Goal: Complete application form

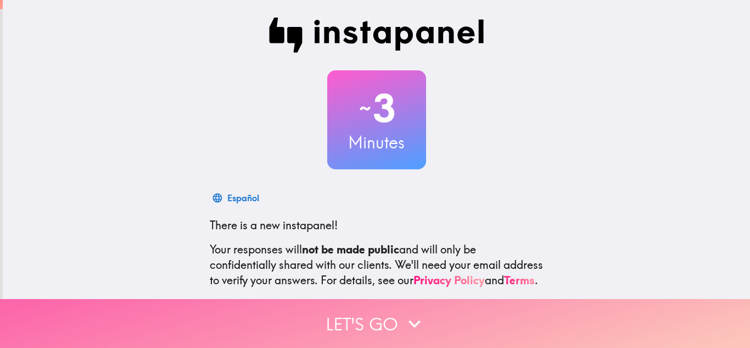
click at [404, 314] on icon "button" at bounding box center [415, 324] width 24 height 24
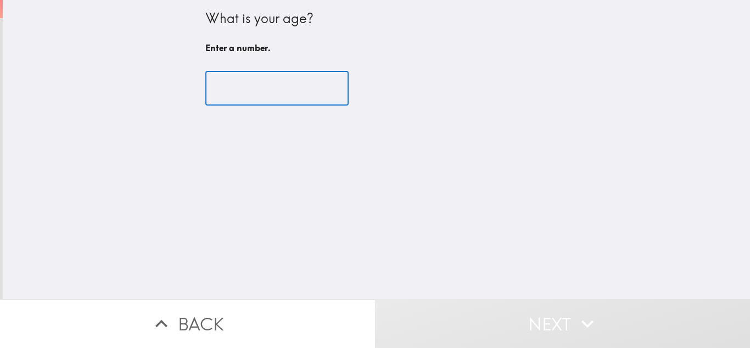
click at [268, 86] on input "number" at bounding box center [276, 88] width 143 height 34
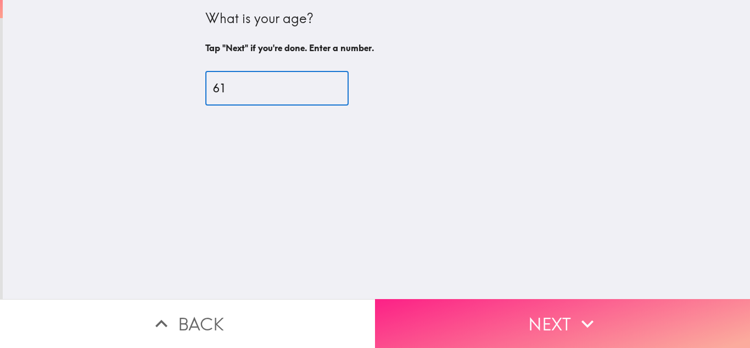
type input "61"
click at [593, 316] on icon "button" at bounding box center [588, 324] width 24 height 24
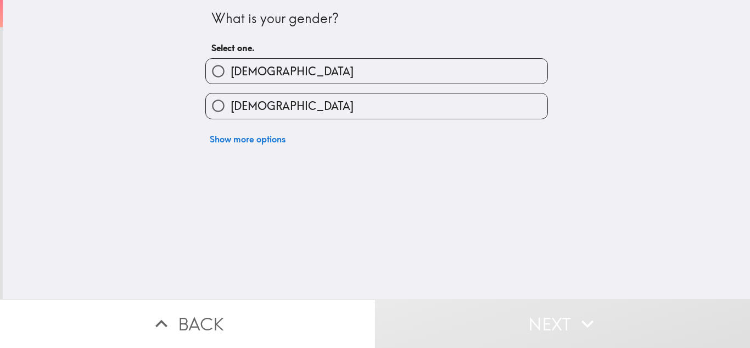
click at [351, 104] on label "[DEMOGRAPHIC_DATA]" at bounding box center [377, 105] width 342 height 25
click at [231, 104] on input "[DEMOGRAPHIC_DATA]" at bounding box center [218, 105] width 25 height 25
radio input "true"
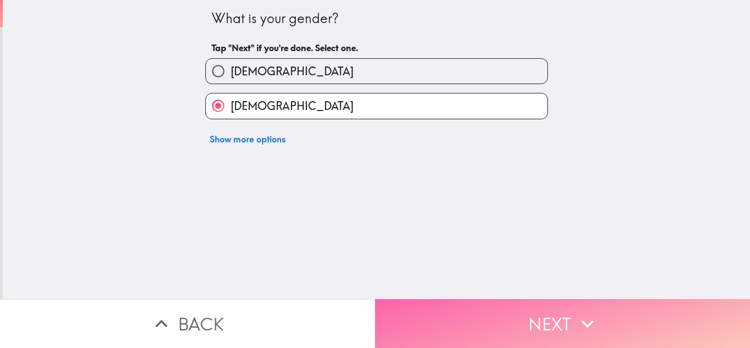
click at [587, 322] on icon "button" at bounding box center [588, 324] width 24 height 24
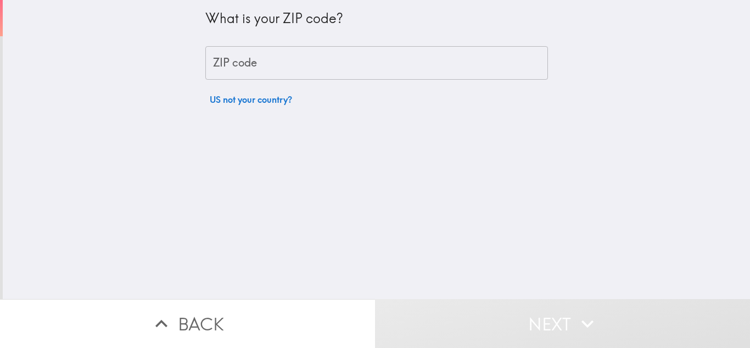
click at [312, 61] on input "ZIP code" at bounding box center [376, 63] width 343 height 34
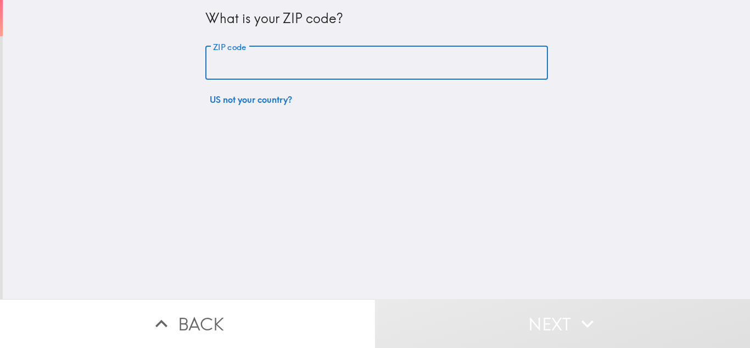
type input "47374"
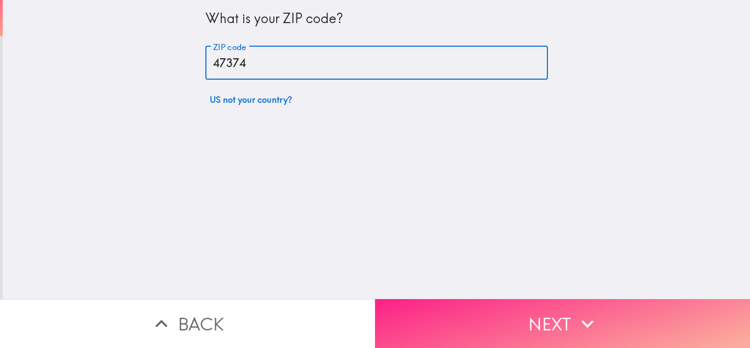
click at [612, 313] on button "Next" at bounding box center [562, 323] width 375 height 49
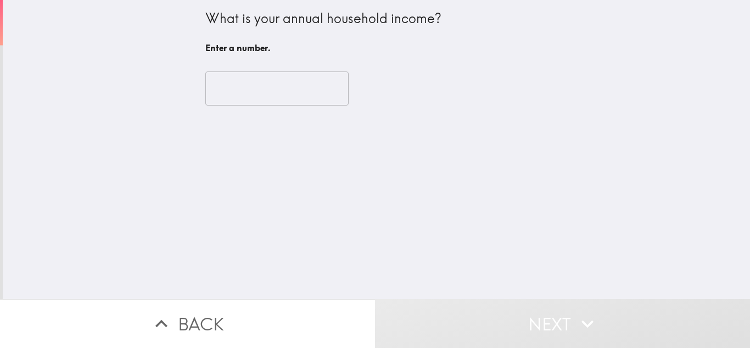
click at [235, 84] on input "number" at bounding box center [276, 88] width 143 height 34
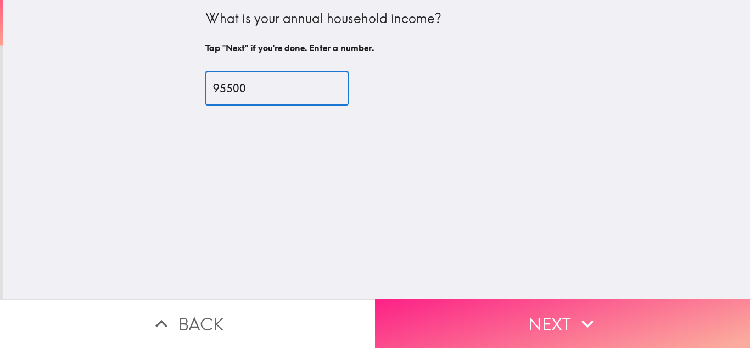
type input "95500"
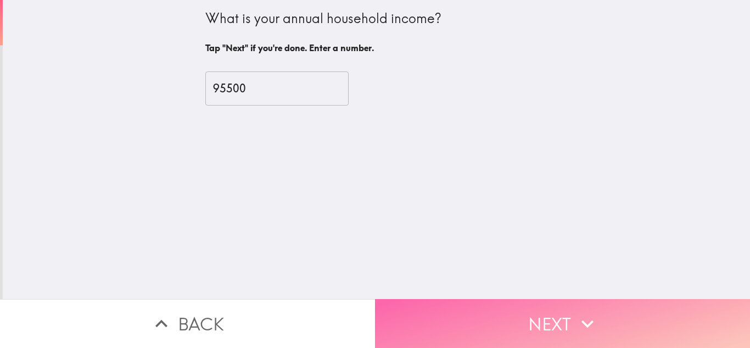
click at [588, 312] on icon "button" at bounding box center [588, 324] width 24 height 24
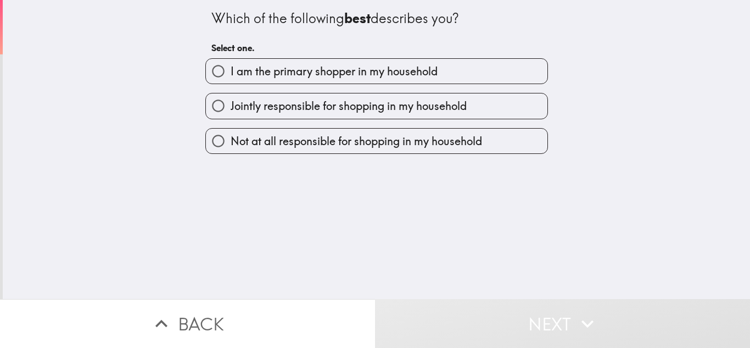
click at [370, 64] on span "I am the primary shopper in my household" at bounding box center [334, 71] width 207 height 15
click at [231, 64] on input "I am the primary shopper in my household" at bounding box center [218, 71] width 25 height 25
radio input "true"
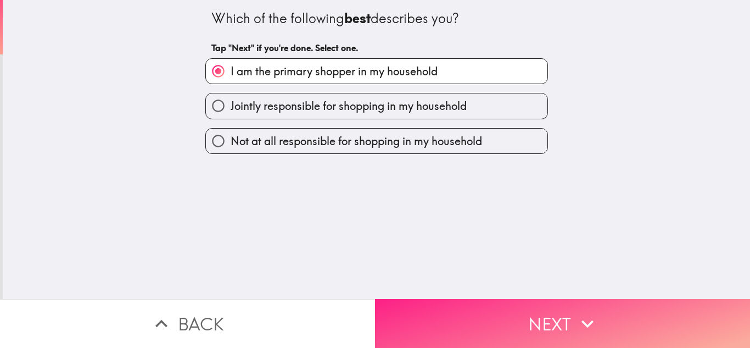
click at [563, 315] on button "Next" at bounding box center [562, 323] width 375 height 49
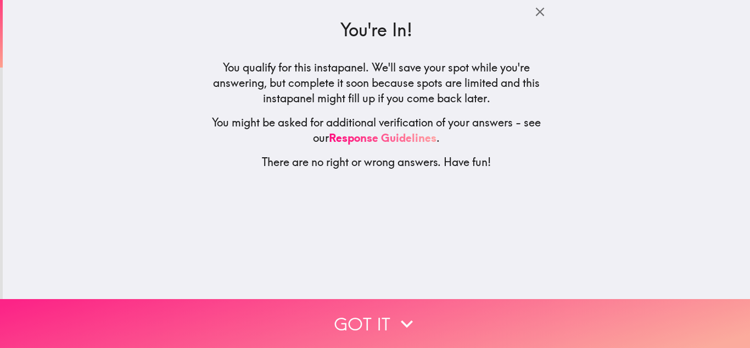
click at [395, 316] on icon "button" at bounding box center [407, 324] width 24 height 24
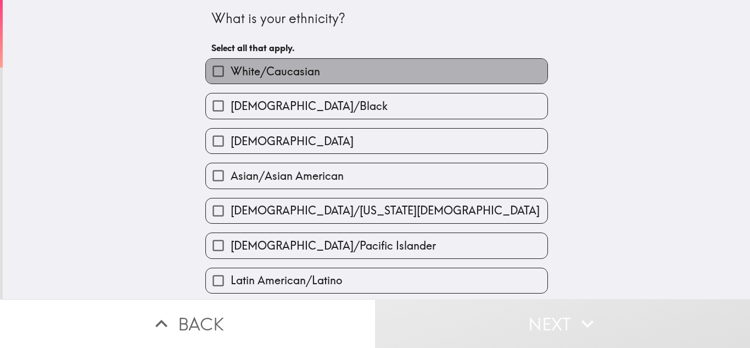
click at [485, 72] on label "White/Caucasian" at bounding box center [377, 71] width 342 height 25
click at [231, 72] on input "White/Caucasian" at bounding box center [218, 71] width 25 height 25
checkbox input "true"
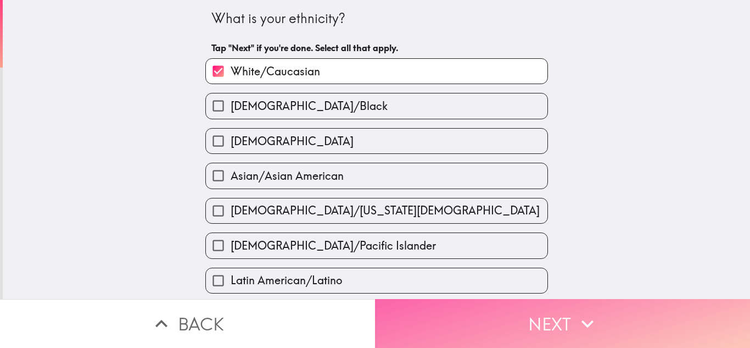
click at [591, 321] on icon "button" at bounding box center [588, 324] width 24 height 24
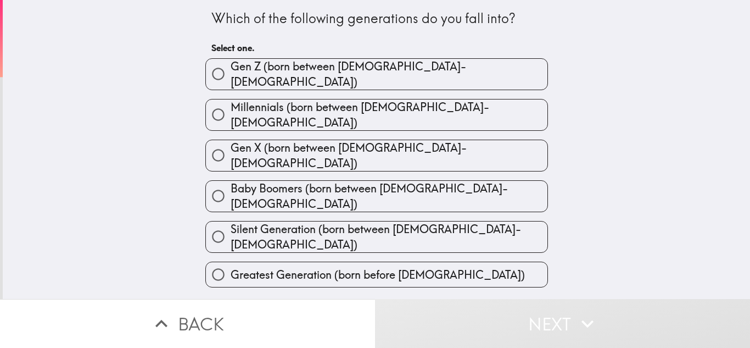
click at [417, 181] on span "Baby Boomers (born between [DEMOGRAPHIC_DATA]-[DEMOGRAPHIC_DATA])" at bounding box center [389, 196] width 317 height 31
click at [231, 183] on input "Baby Boomers (born between [DEMOGRAPHIC_DATA]-[DEMOGRAPHIC_DATA])" at bounding box center [218, 195] width 25 height 25
radio input "true"
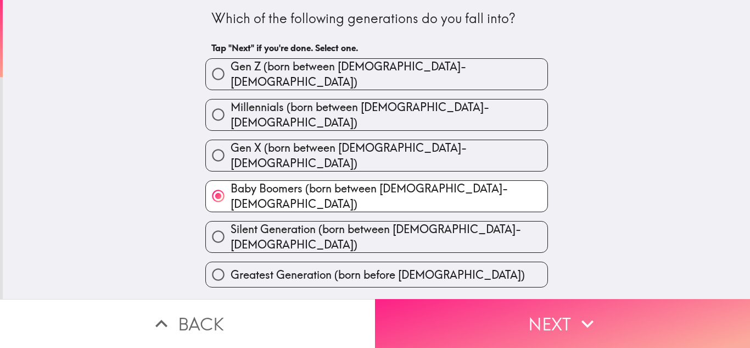
click at [616, 310] on button "Next" at bounding box center [562, 323] width 375 height 49
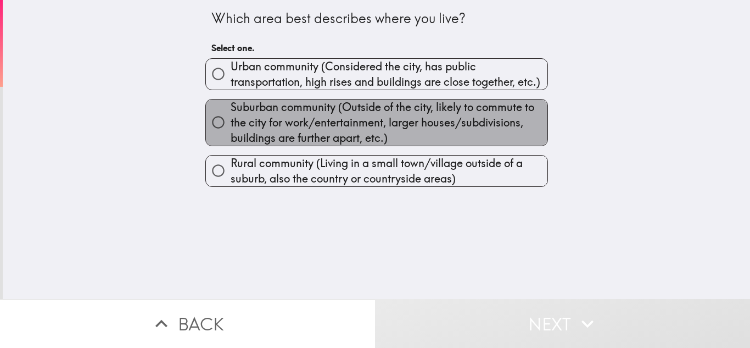
click at [480, 120] on span "Suburban community (Outside of the city, likely to commute to the city for work…" at bounding box center [389, 122] width 317 height 46
click at [231, 120] on input "Suburban community (Outside of the city, likely to commute to the city for work…" at bounding box center [218, 122] width 25 height 25
radio input "true"
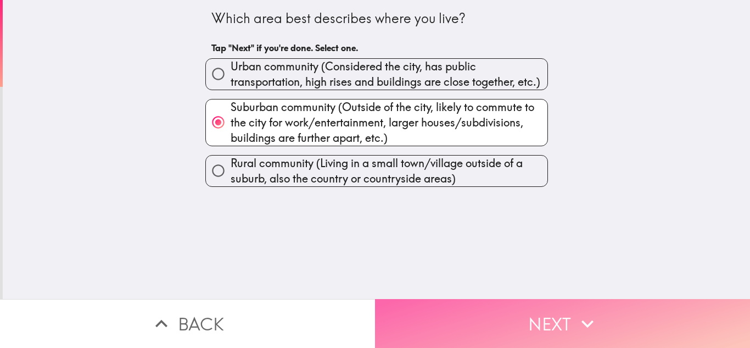
click at [577, 316] on icon "button" at bounding box center [588, 324] width 24 height 24
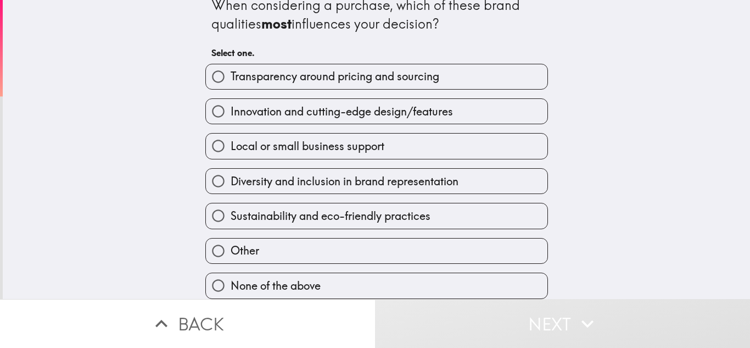
scroll to position [21, 0]
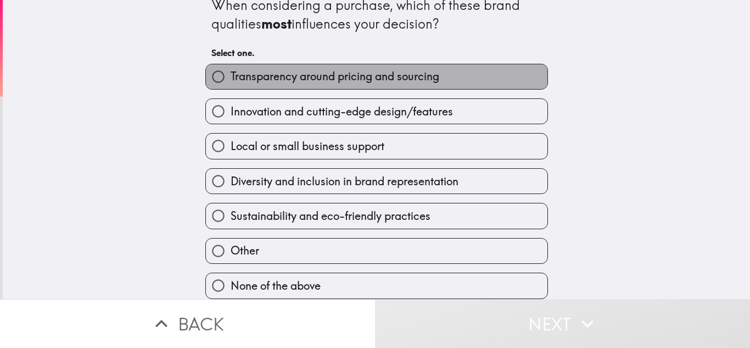
click at [364, 71] on span "Transparency around pricing and sourcing" at bounding box center [335, 76] width 209 height 15
click at [231, 71] on input "Transparency around pricing and sourcing" at bounding box center [218, 76] width 25 height 25
radio input "true"
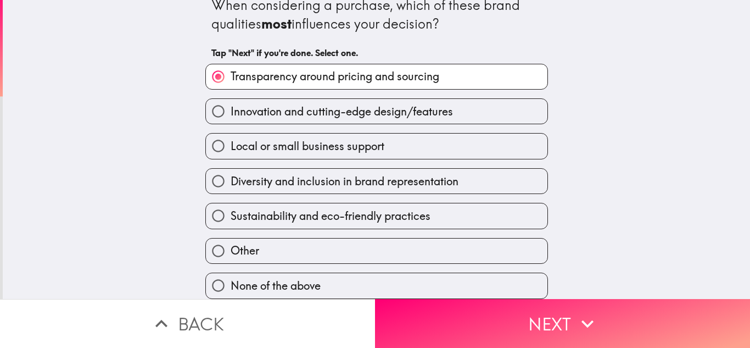
click at [500, 105] on label "Innovation and cutting-edge design/features" at bounding box center [377, 111] width 342 height 25
click at [231, 105] on input "Innovation and cutting-edge design/features" at bounding box center [218, 111] width 25 height 25
radio input "true"
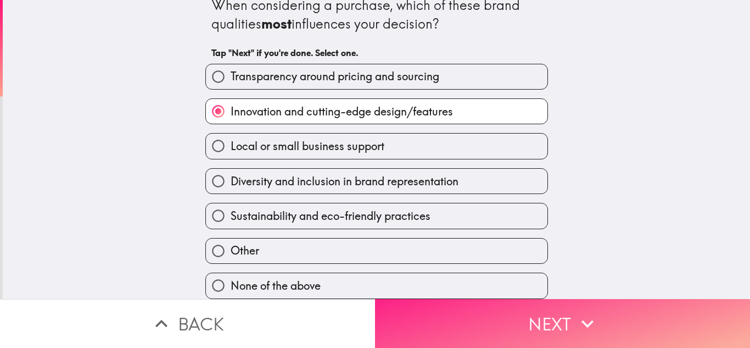
click at [646, 325] on button "Next" at bounding box center [562, 323] width 375 height 49
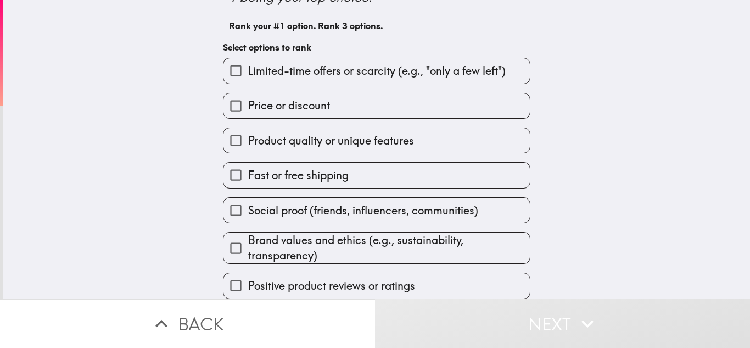
scroll to position [85, 0]
click at [281, 98] on span "Price or discount" at bounding box center [289, 105] width 82 height 15
click at [248, 94] on input "Price or discount" at bounding box center [236, 105] width 25 height 25
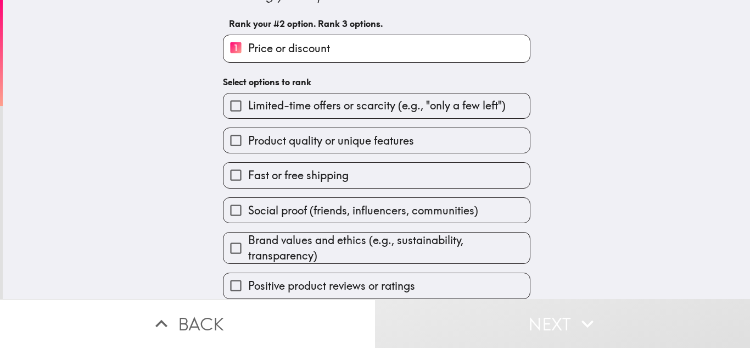
click at [321, 279] on span "Positive product reviews or ratings" at bounding box center [331, 285] width 167 height 15
click at [248, 279] on input "Positive product reviews or ratings" at bounding box center [236, 285] width 25 height 25
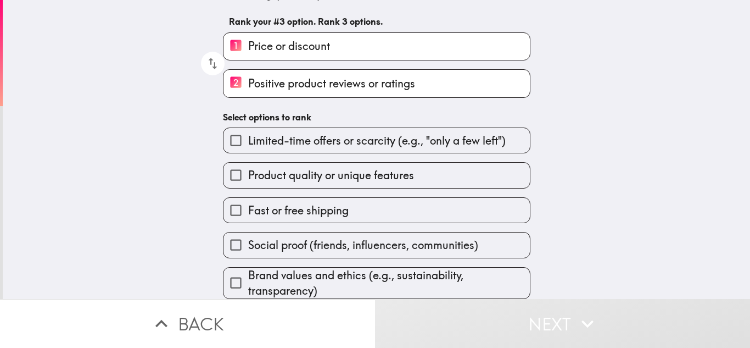
scroll to position [87, 0]
click at [321, 209] on span "Fast or free shipping" at bounding box center [298, 210] width 101 height 15
click at [248, 209] on input "Fast or free shipping" at bounding box center [236, 210] width 25 height 25
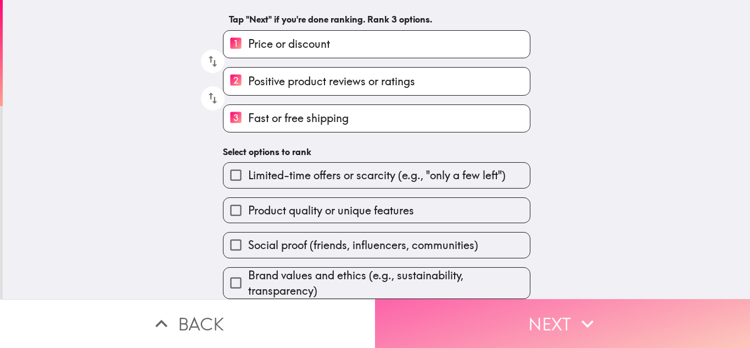
click at [641, 319] on button "Next" at bounding box center [562, 323] width 375 height 49
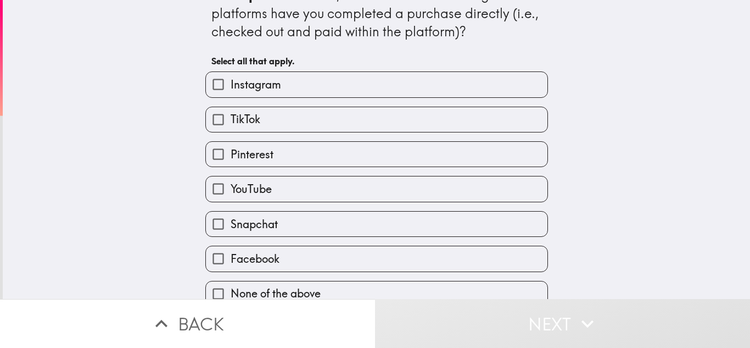
scroll to position [40, 0]
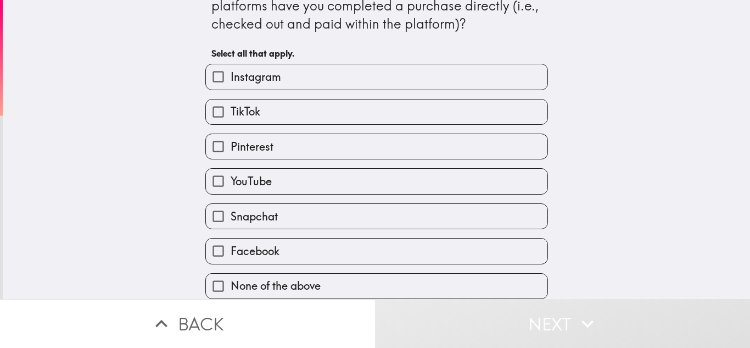
click at [497, 274] on label "None of the above" at bounding box center [377, 286] width 342 height 25
click at [231, 274] on input "None of the above" at bounding box center [218, 286] width 25 height 25
checkbox input "true"
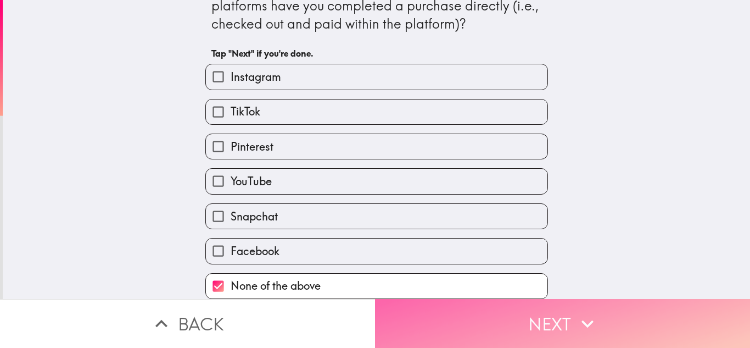
click at [615, 312] on button "Next" at bounding box center [562, 323] width 375 height 49
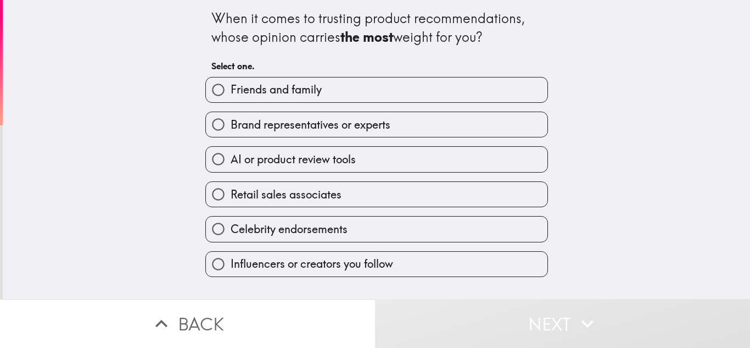
click at [386, 89] on label "Friends and family" at bounding box center [377, 89] width 342 height 25
click at [231, 89] on input "Friends and family" at bounding box center [218, 89] width 25 height 25
radio input "true"
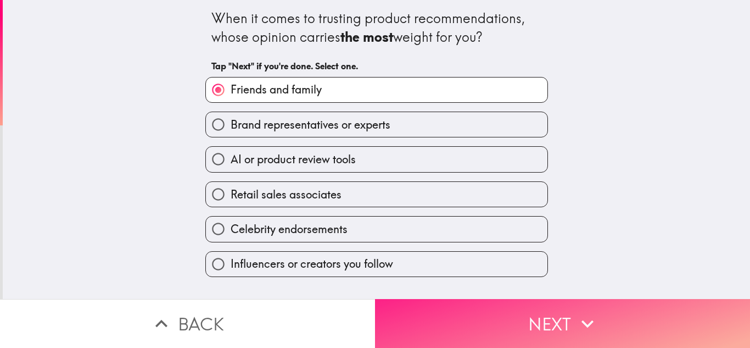
click at [609, 315] on button "Next" at bounding box center [562, 323] width 375 height 49
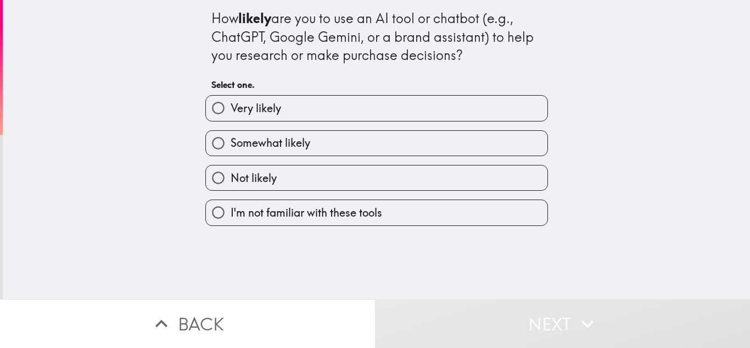
click at [308, 144] on label "Somewhat likely" at bounding box center [377, 143] width 342 height 25
click at [231, 144] on input "Somewhat likely" at bounding box center [218, 143] width 25 height 25
radio input "true"
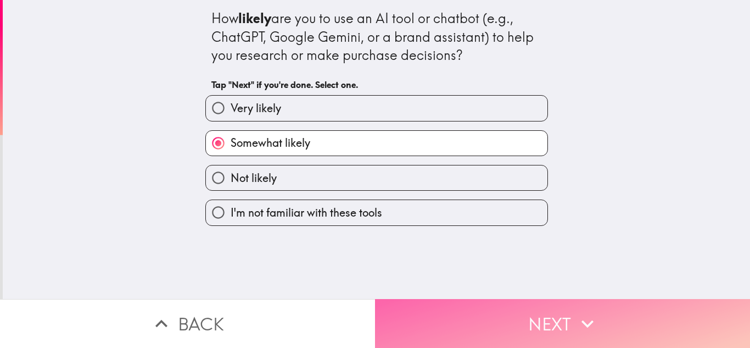
click at [625, 319] on button "Next" at bounding box center [562, 323] width 375 height 49
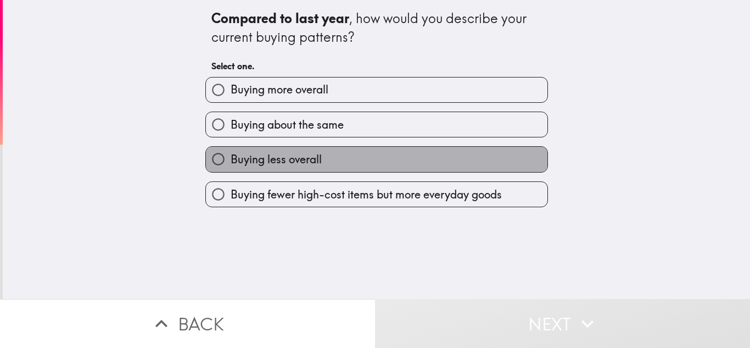
click at [325, 157] on label "Buying less overall" at bounding box center [377, 159] width 342 height 25
click at [231, 157] on input "Buying less overall" at bounding box center [218, 159] width 25 height 25
radio input "true"
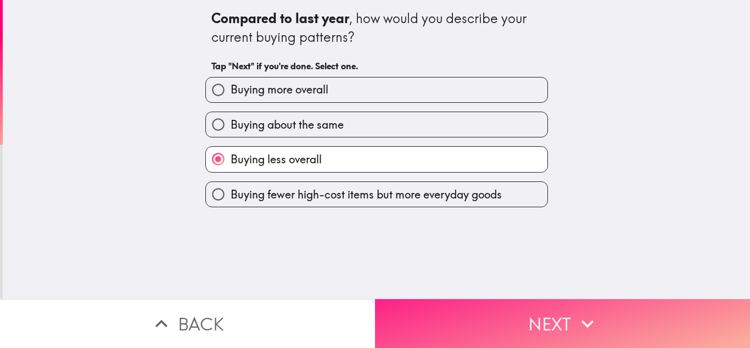
click at [588, 323] on icon "button" at bounding box center [588, 324] width 24 height 24
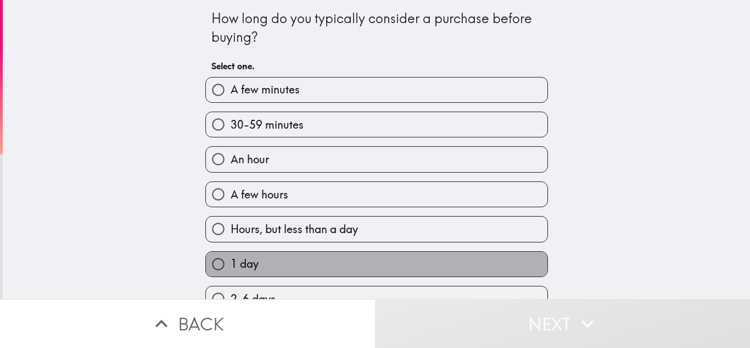
click at [493, 265] on label "1 day" at bounding box center [377, 264] width 342 height 25
click at [231, 265] on input "1 day" at bounding box center [218, 264] width 25 height 25
radio input "true"
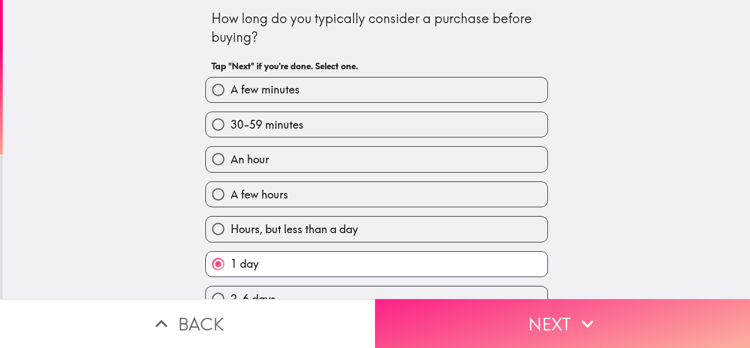
click at [576, 315] on icon "button" at bounding box center [588, 324] width 24 height 24
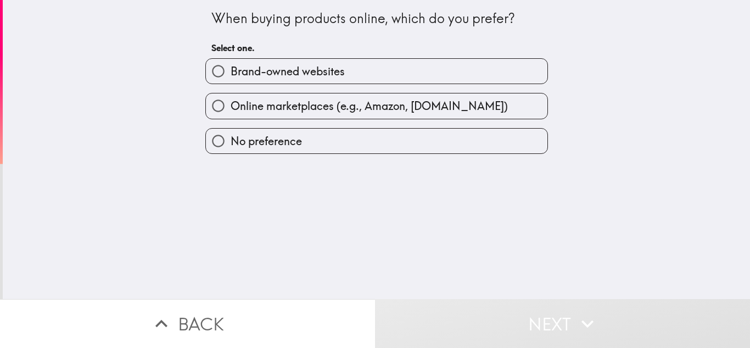
click at [506, 110] on label "Online marketplaces (e.g., Amazon, [DOMAIN_NAME])" at bounding box center [377, 105] width 342 height 25
click at [231, 110] on input "Online marketplaces (e.g., Amazon, [DOMAIN_NAME])" at bounding box center [218, 105] width 25 height 25
radio input "true"
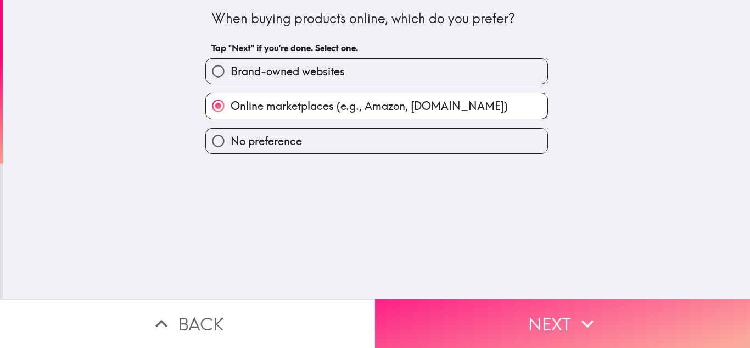
click at [614, 315] on button "Next" at bounding box center [562, 323] width 375 height 49
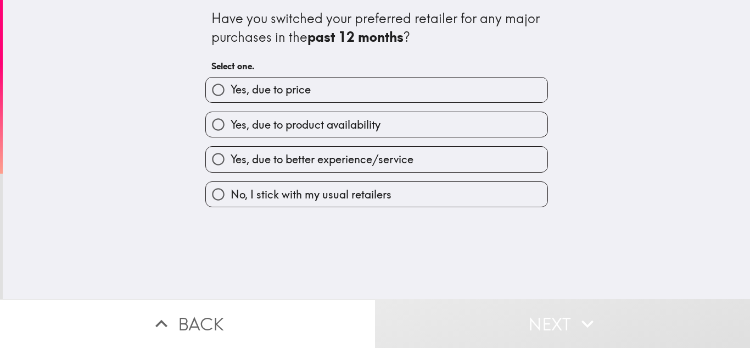
click at [379, 84] on label "Yes, due to price" at bounding box center [377, 89] width 342 height 25
click at [231, 84] on input "Yes, due to price" at bounding box center [218, 89] width 25 height 25
radio input "true"
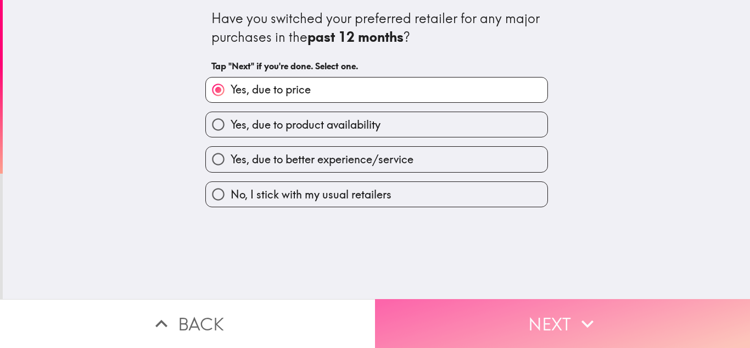
click at [599, 313] on button "Next" at bounding box center [562, 323] width 375 height 49
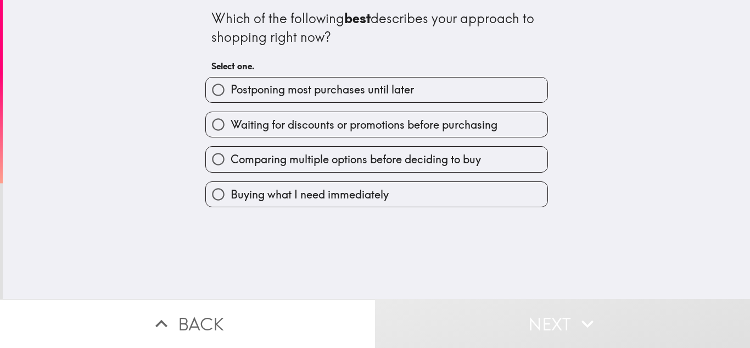
click at [448, 159] on span "Comparing multiple options before deciding to buy" at bounding box center [356, 159] width 251 height 15
click at [231, 159] on input "Comparing multiple options before deciding to buy" at bounding box center [218, 159] width 25 height 25
radio input "true"
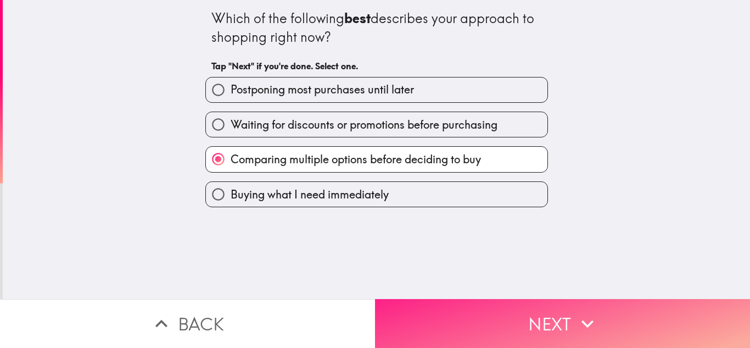
click at [590, 312] on icon "button" at bounding box center [588, 324] width 24 height 24
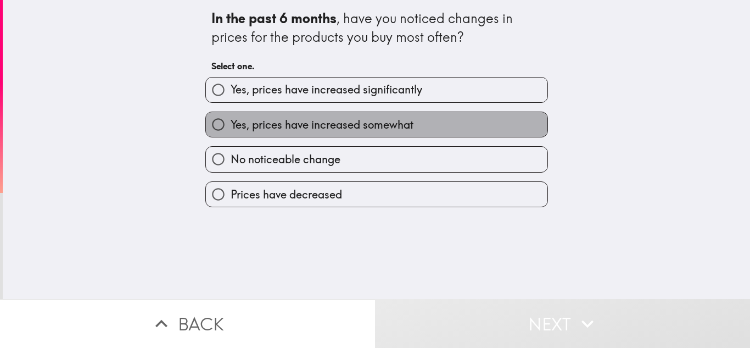
click at [330, 124] on span "Yes, prices have increased somewhat" at bounding box center [322, 124] width 183 height 15
click at [231, 124] on input "Yes, prices have increased somewhat" at bounding box center [218, 124] width 25 height 25
radio input "true"
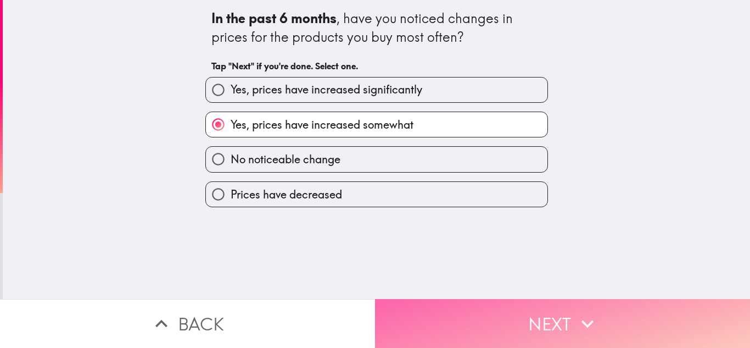
click at [599, 320] on button "Next" at bounding box center [562, 323] width 375 height 49
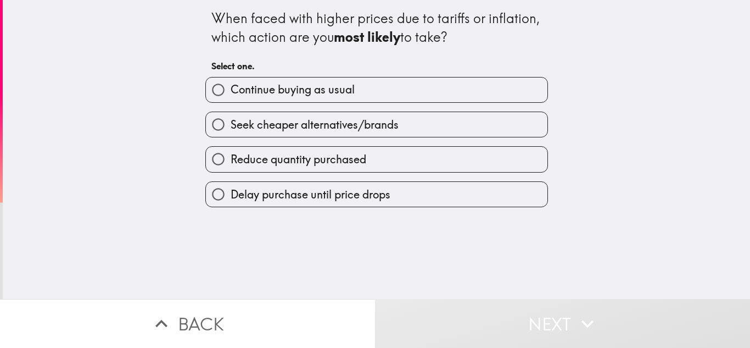
click at [383, 125] on span "Seek cheaper alternatives/brands" at bounding box center [315, 124] width 168 height 15
click at [231, 125] on input "Seek cheaper alternatives/brands" at bounding box center [218, 124] width 25 height 25
radio input "true"
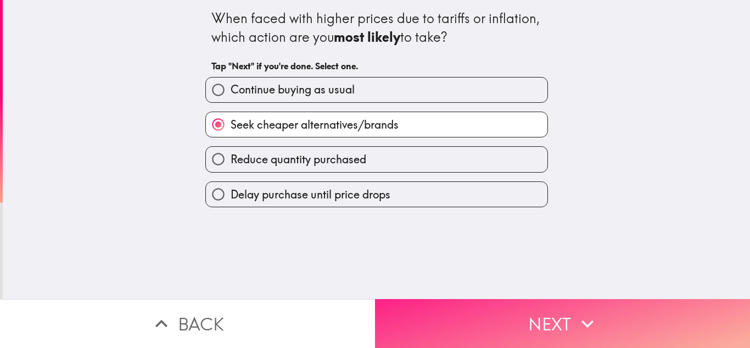
click at [593, 314] on icon "button" at bounding box center [588, 324] width 24 height 24
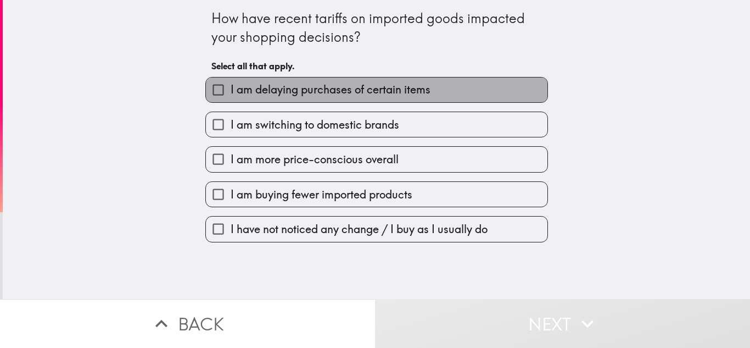
click at [364, 92] on span "I am delaying purchases of certain items" at bounding box center [331, 89] width 200 height 15
click at [231, 92] on input "I am delaying purchases of certain items" at bounding box center [218, 89] width 25 height 25
checkbox input "true"
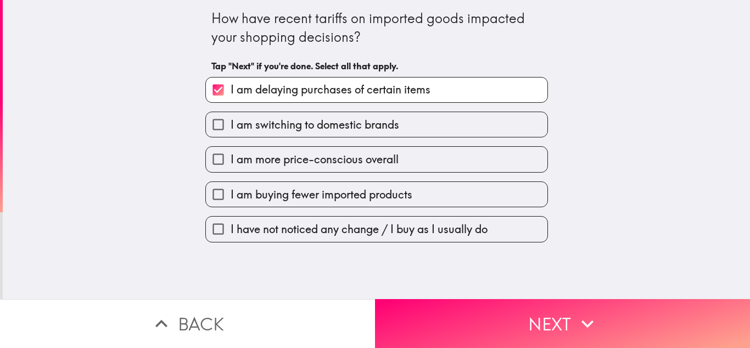
click at [379, 166] on span "I am more price-conscious overall" at bounding box center [315, 159] width 168 height 15
click at [231, 166] on input "I am more price-conscious overall" at bounding box center [218, 159] width 25 height 25
checkbox input "true"
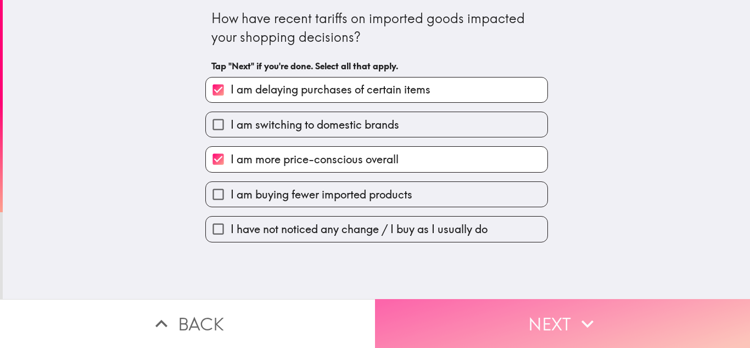
click at [618, 310] on button "Next" at bounding box center [562, 323] width 375 height 49
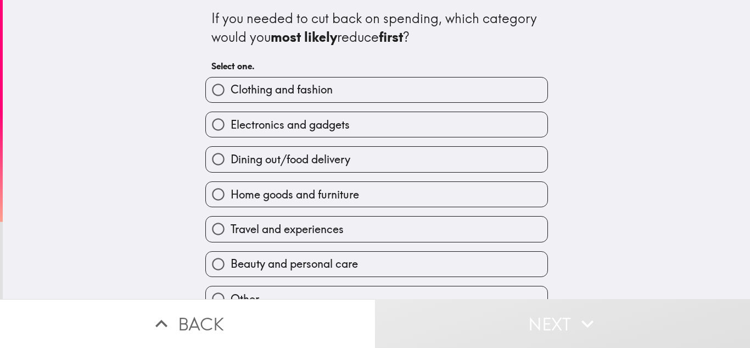
click at [302, 94] on span "Clothing and fashion" at bounding box center [282, 89] width 102 height 15
click at [231, 94] on input "Clothing and fashion" at bounding box center [218, 89] width 25 height 25
radio input "true"
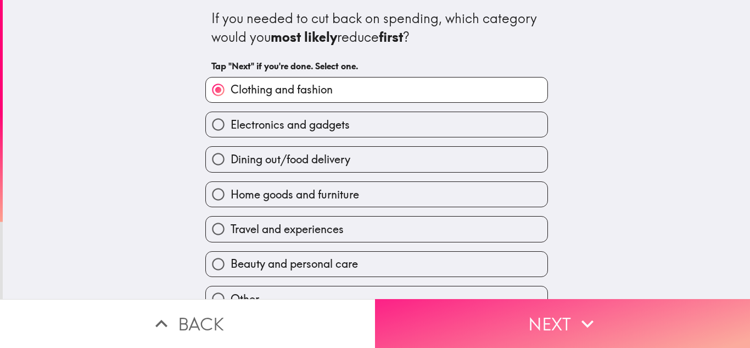
click at [596, 324] on button "Next" at bounding box center [562, 323] width 375 height 49
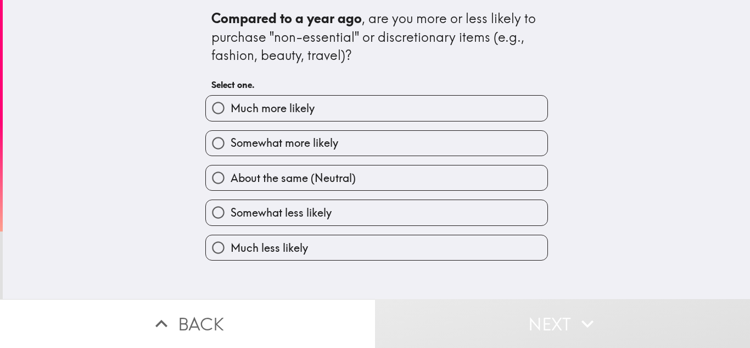
click at [312, 246] on label "Much less likely" at bounding box center [377, 247] width 342 height 25
click at [231, 246] on input "Much less likely" at bounding box center [218, 247] width 25 height 25
radio input "true"
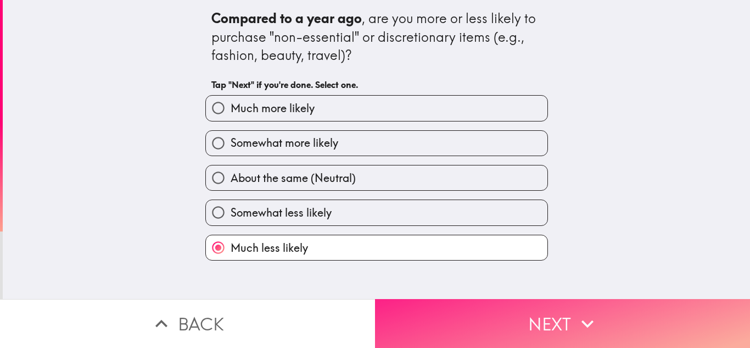
click at [587, 317] on icon "button" at bounding box center [588, 324] width 24 height 24
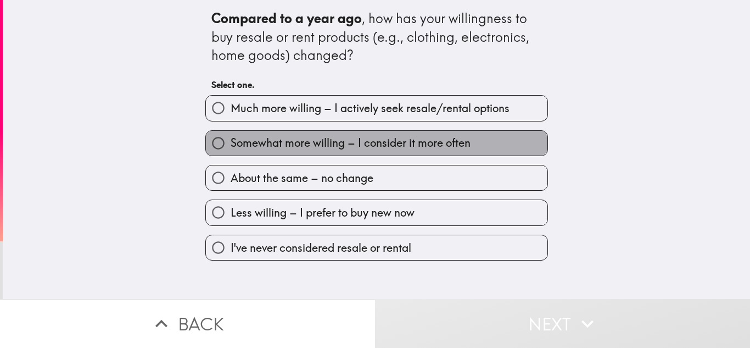
click at [301, 146] on span "Somewhat more willing – I consider it more often" at bounding box center [351, 142] width 240 height 15
click at [231, 146] on input "Somewhat more willing – I consider it more often" at bounding box center [218, 143] width 25 height 25
radio input "true"
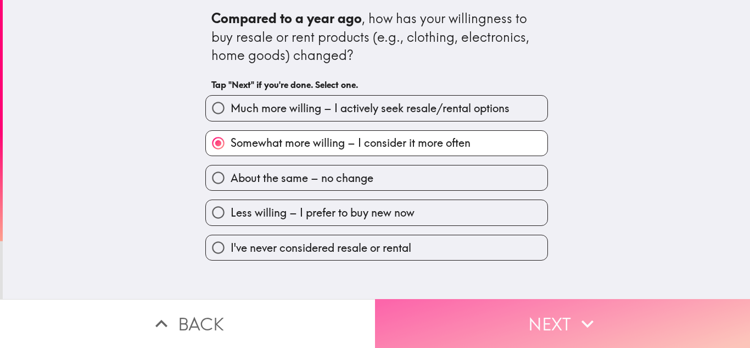
click at [607, 322] on button "Next" at bounding box center [562, 323] width 375 height 49
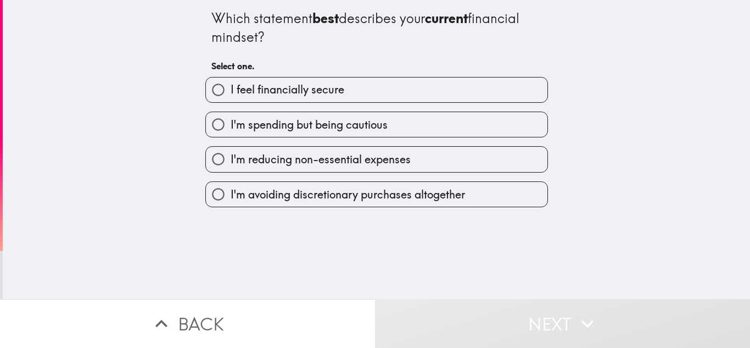
click at [414, 154] on label "I'm reducing non-essential expenses" at bounding box center [377, 159] width 342 height 25
click at [231, 154] on input "I'm reducing non-essential expenses" at bounding box center [218, 159] width 25 height 25
radio input "true"
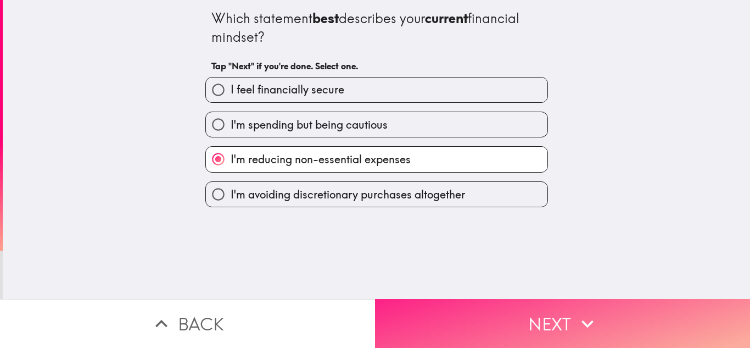
click at [620, 314] on button "Next" at bounding box center [562, 323] width 375 height 49
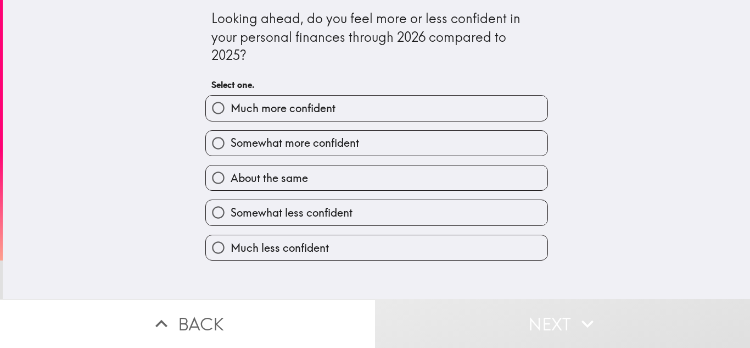
click at [351, 211] on label "Somewhat less confident" at bounding box center [377, 212] width 342 height 25
click at [231, 211] on input "Somewhat less confident" at bounding box center [218, 212] width 25 height 25
radio input "true"
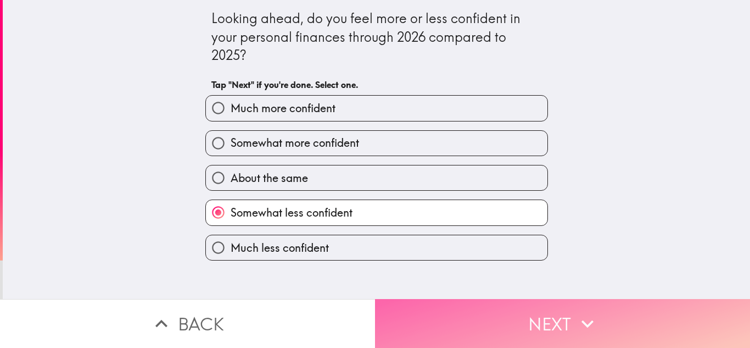
click at [604, 322] on button "Next" at bounding box center [562, 323] width 375 height 49
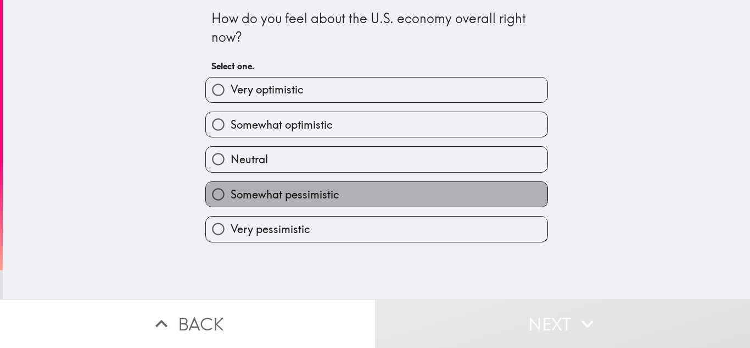
click at [344, 196] on label "Somewhat pessimistic" at bounding box center [377, 194] width 342 height 25
click at [231, 196] on input "Somewhat pessimistic" at bounding box center [218, 194] width 25 height 25
radio input "true"
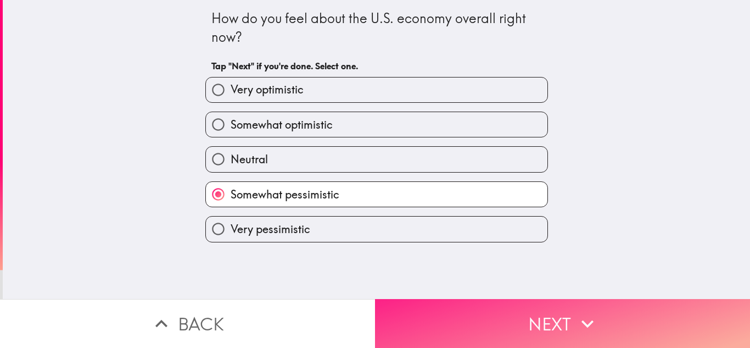
click at [599, 323] on button "Next" at bounding box center [562, 323] width 375 height 49
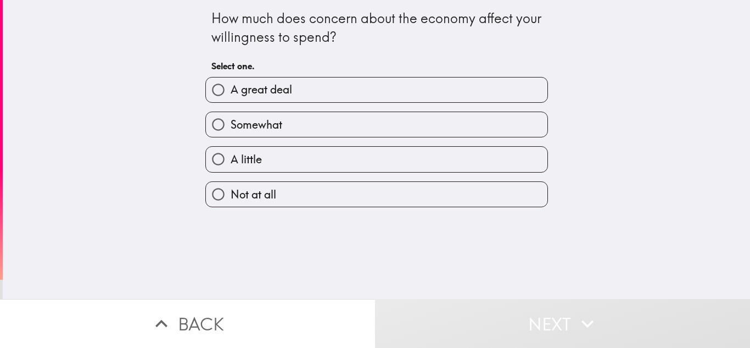
click at [331, 86] on label "A great deal" at bounding box center [377, 89] width 342 height 25
click at [231, 86] on input "A great deal" at bounding box center [218, 89] width 25 height 25
radio input "true"
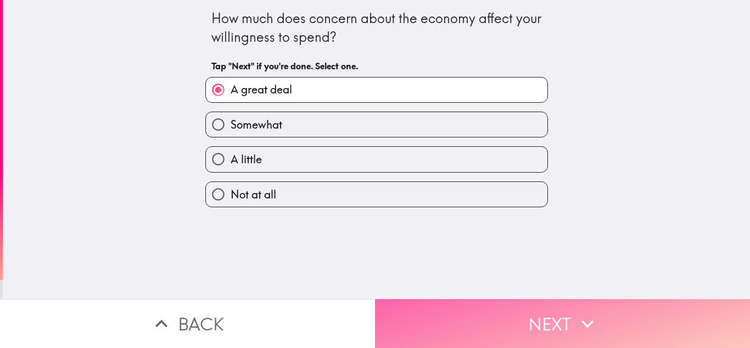
click at [620, 312] on button "Next" at bounding box center [562, 323] width 375 height 49
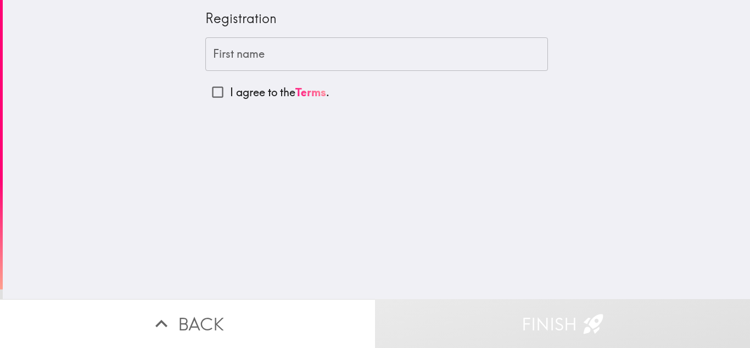
click at [257, 54] on input "First name" at bounding box center [376, 54] width 343 height 34
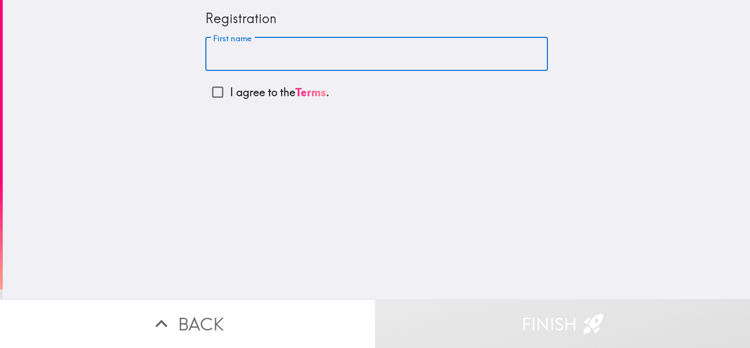
type input "[PERSON_NAME]"
click at [212, 94] on input "I agree to the Terms ." at bounding box center [217, 92] width 25 height 25
checkbox input "true"
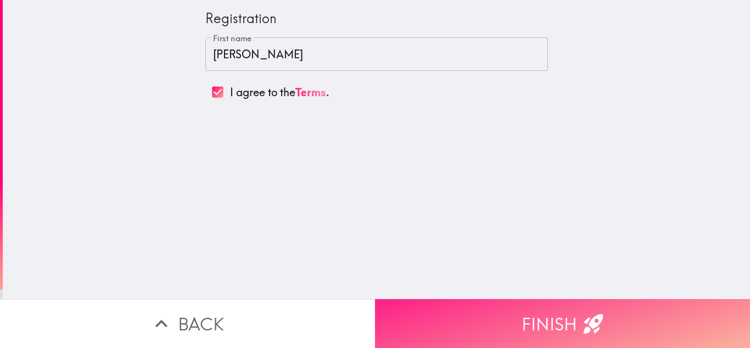
click at [594, 314] on icon "button" at bounding box center [594, 324] width 20 height 20
